Goal: Task Accomplishment & Management: Manage account settings

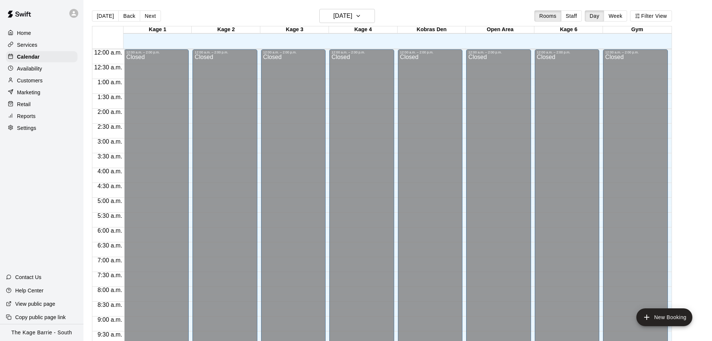
scroll to position [390, 0]
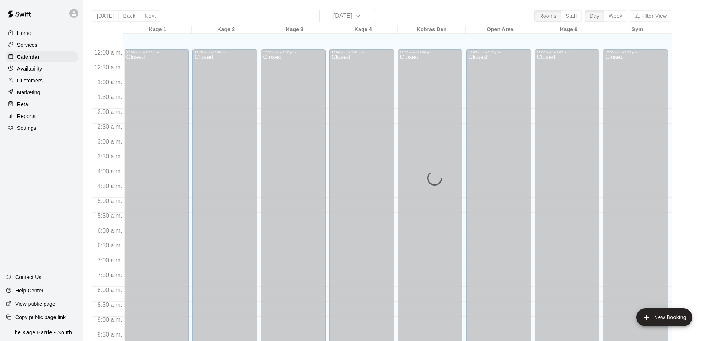
scroll to position [390, 0]
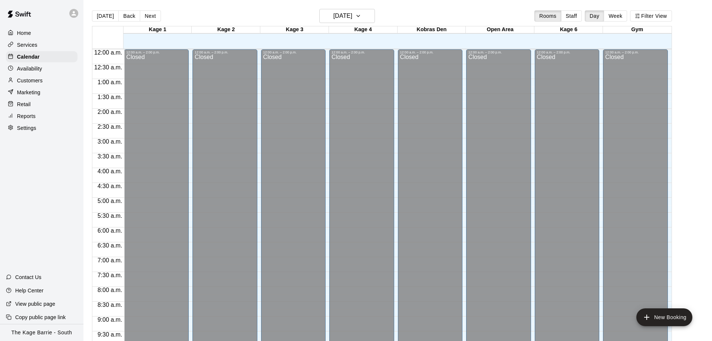
scroll to position [390, 0]
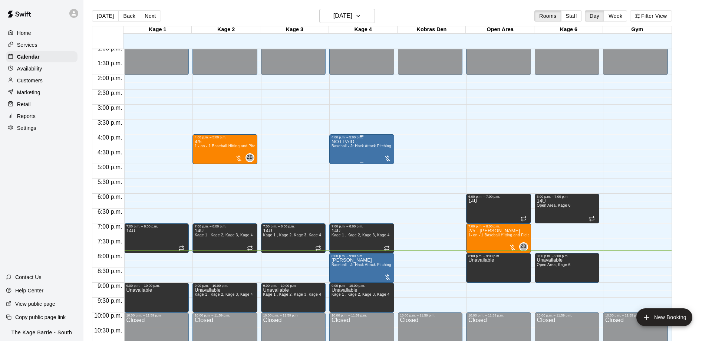
click at [346, 147] on span "Baseball - Jr Hack Attack Pitching Machine" at bounding box center [370, 146] width 76 height 4
click at [343, 149] on button "edit" at bounding box center [338, 153] width 15 height 15
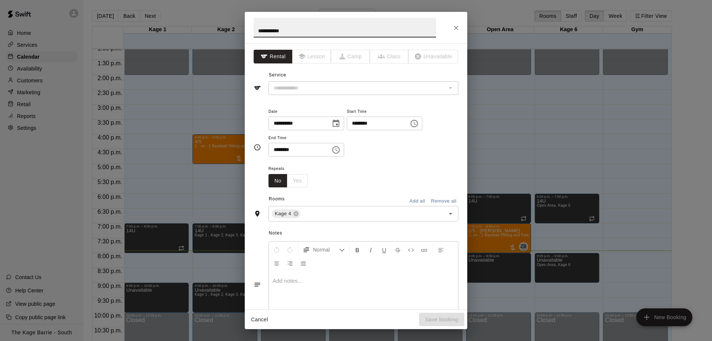
type input "**********"
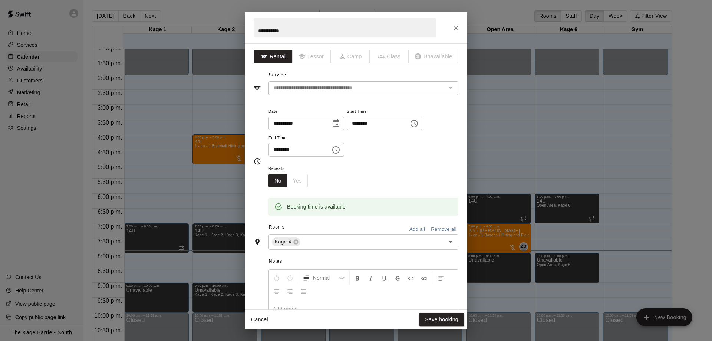
drag, startPoint x: 270, startPoint y: 29, endPoint x: 217, endPoint y: 25, distance: 53.2
click at [254, 25] on input "**********" at bounding box center [345, 28] width 183 height 20
type input "******"
click at [449, 316] on button "Save booking" at bounding box center [441, 320] width 45 height 14
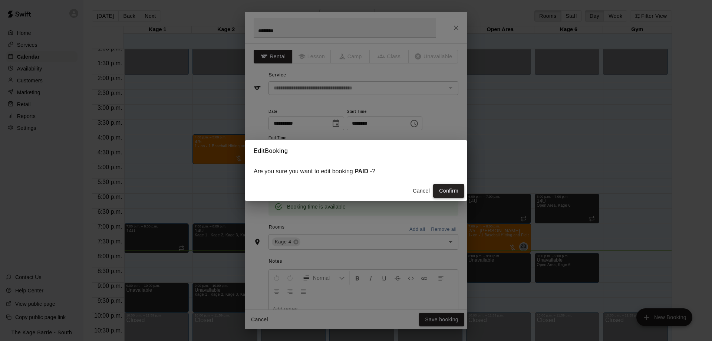
click at [446, 194] on button "Confirm" at bounding box center [448, 191] width 31 height 14
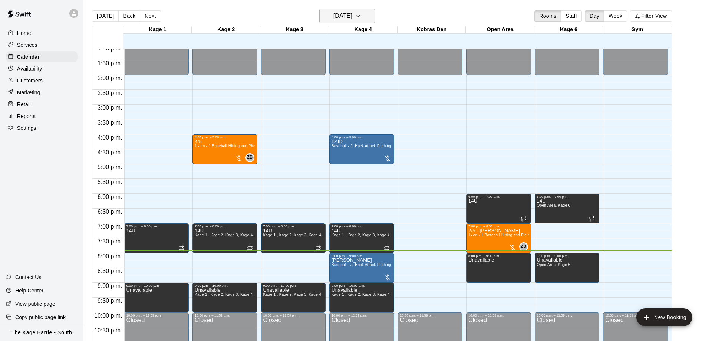
click at [358, 23] on button "[DATE]" at bounding box center [347, 16] width 56 height 14
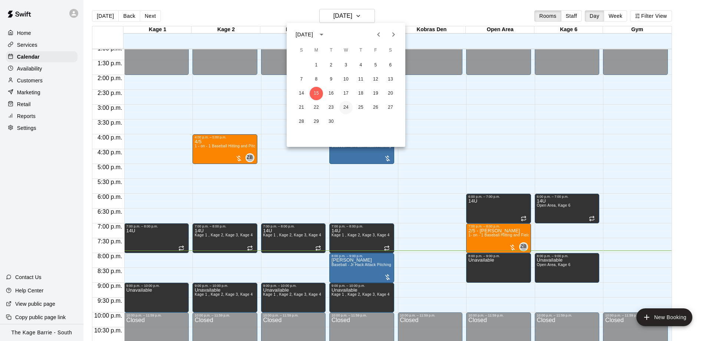
click at [343, 102] on button "24" at bounding box center [345, 107] width 13 height 13
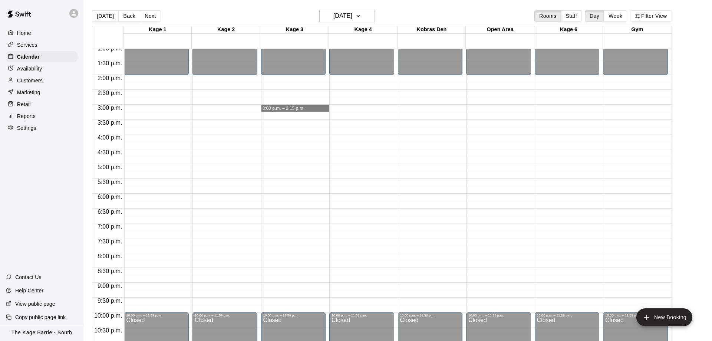
click at [270, 112] on div "12:00 a.m. – 2:00 p.m. Closed 10:00 p.m. – 11:59 p.m. Closed 3:00 p.m. – 3:15 p…" at bounding box center [295, 15] width 69 height 712
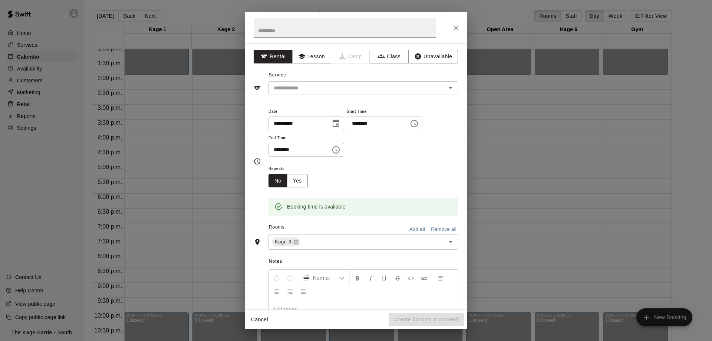
click at [455, 25] on icon "Close" at bounding box center [456, 27] width 7 height 7
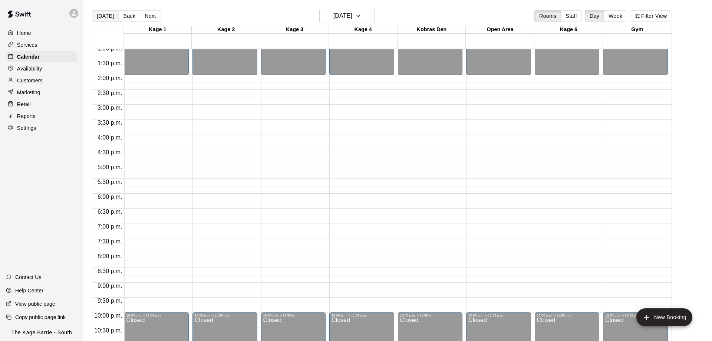
click at [111, 17] on button "[DATE]" at bounding box center [105, 15] width 27 height 11
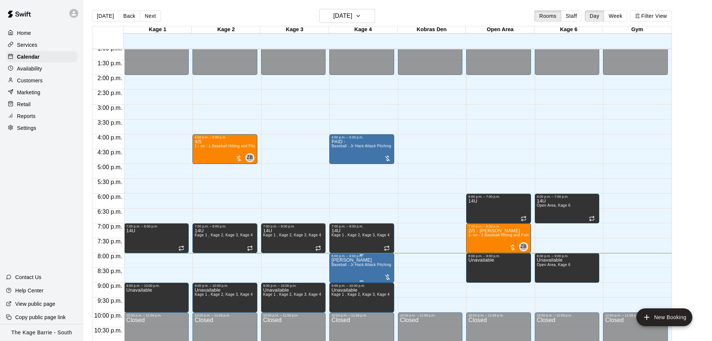
click at [338, 269] on icon "edit" at bounding box center [338, 266] width 9 height 9
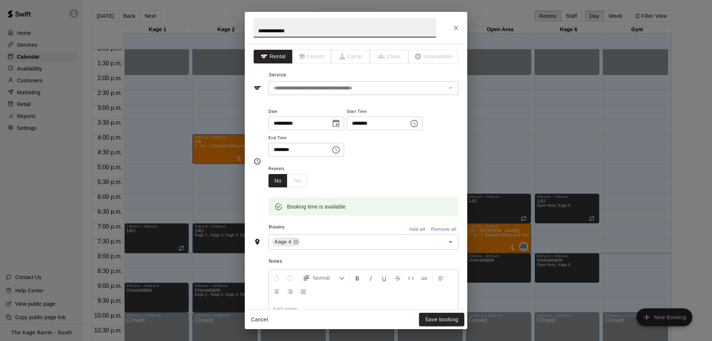
click at [253, 32] on h2 "**********" at bounding box center [345, 28] width 200 height 32
click at [255, 31] on h2 "**********" at bounding box center [345, 28] width 200 height 32
click at [256, 30] on input "**********" at bounding box center [345, 28] width 183 height 20
type input "**********"
click at [440, 322] on button "Save booking" at bounding box center [441, 320] width 45 height 14
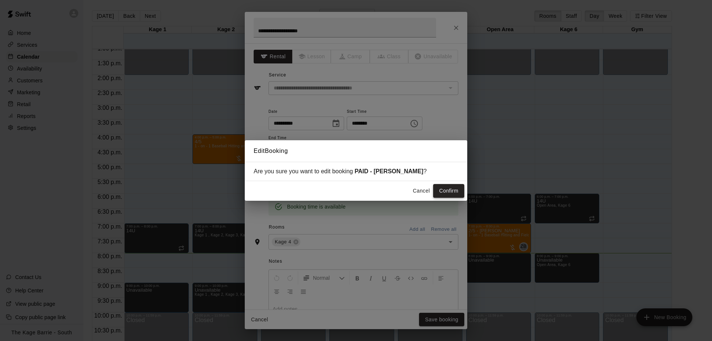
drag, startPoint x: 453, startPoint y: 182, endPoint x: 450, endPoint y: 188, distance: 7.0
click at [453, 182] on div "Cancel Confirm" at bounding box center [356, 191] width 223 height 20
click at [450, 188] on button "Confirm" at bounding box center [448, 191] width 31 height 14
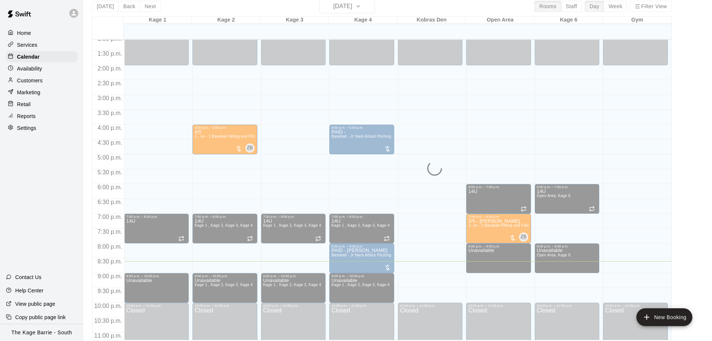
scroll to position [12, 0]
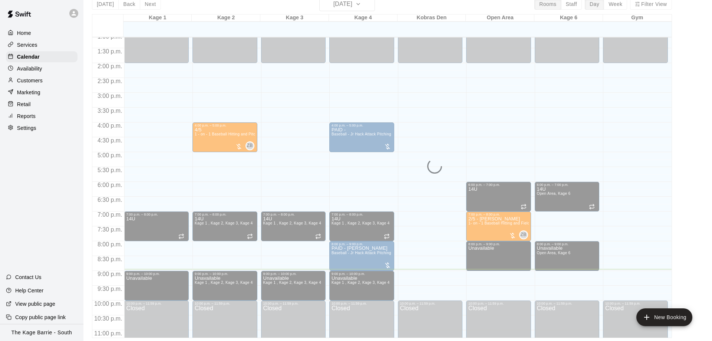
click at [512, 173] on div "12:00 a.m. – 2:00 p.m. Closed 6:00 p.m. – 7:00 p.m. 14U 7:00 p.m. – 8:00 p.m. 2…" at bounding box center [500, 4] width 69 height 712
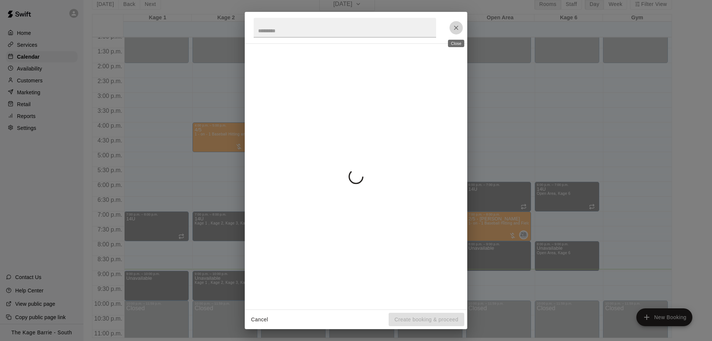
click at [457, 26] on icon "Close" at bounding box center [456, 27] width 7 height 7
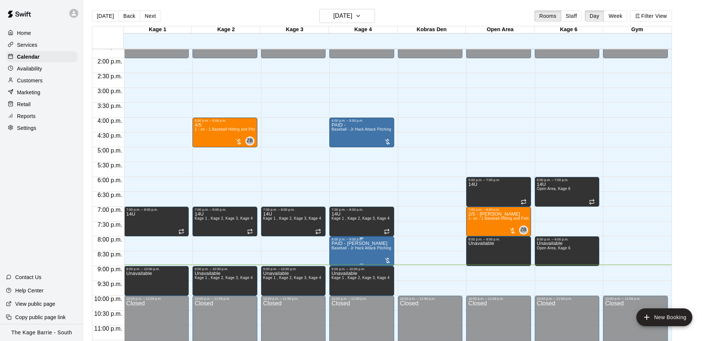
scroll to position [413, 0]
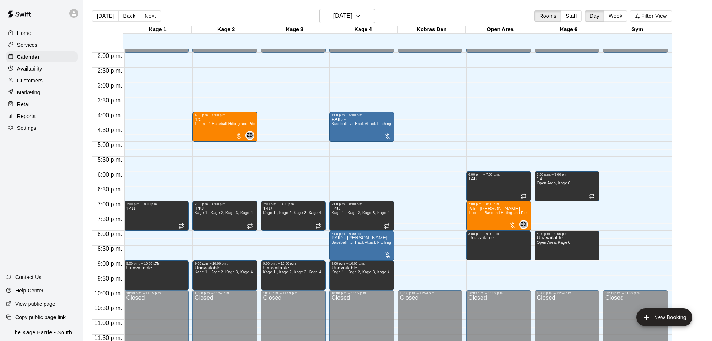
click at [158, 244] on div at bounding box center [356, 170] width 712 height 341
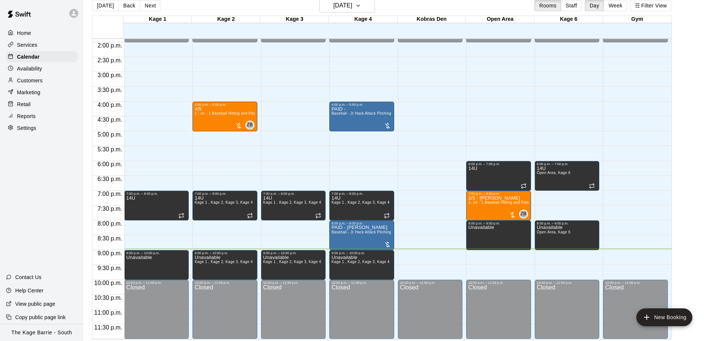
scroll to position [12, 0]
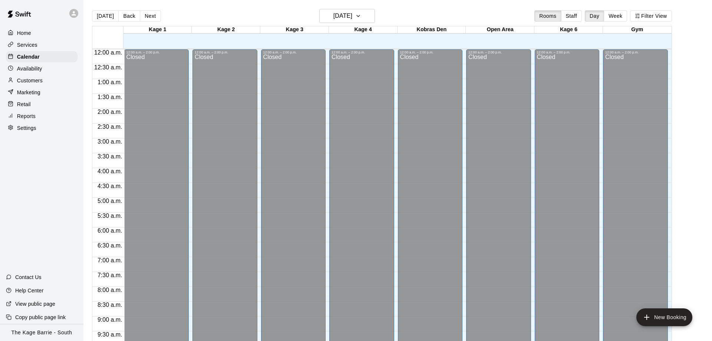
scroll to position [390, 0]
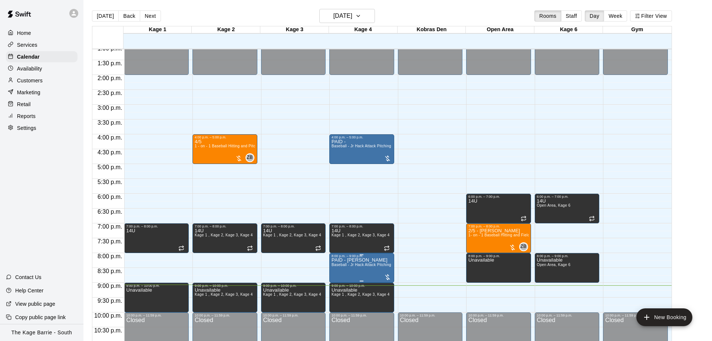
click at [354, 266] on span "Baseball - Jr Hack Attack Pitching Machine" at bounding box center [370, 265] width 76 height 4
click at [335, 289] on img "edit" at bounding box center [338, 289] width 9 height 9
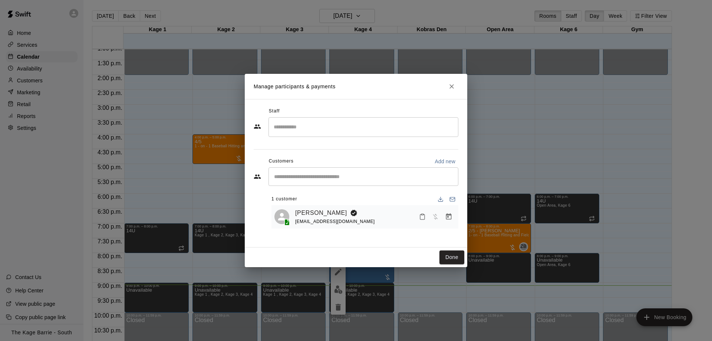
click at [448, 90] on icon "Close" at bounding box center [451, 86] width 7 height 7
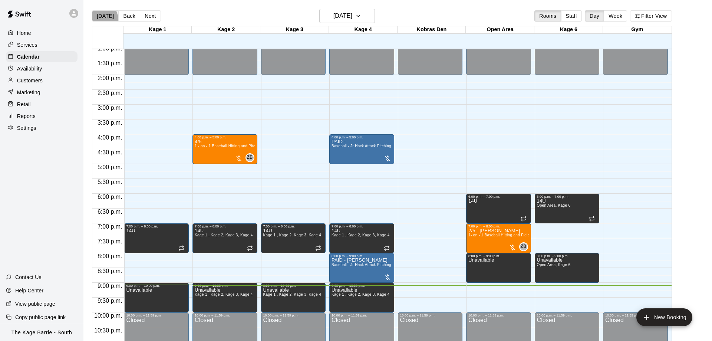
click at [101, 19] on button "[DATE]" at bounding box center [105, 15] width 27 height 11
